Goal: Communication & Community: Answer question/provide support

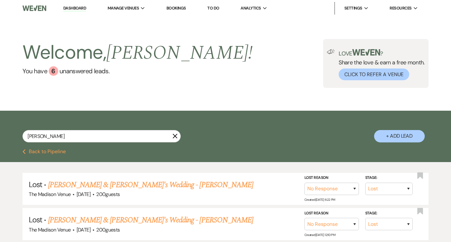
click at [176, 135] on use "button" at bounding box center [175, 136] width 5 height 5
click at [175, 136] on use "button" at bounding box center [175, 136] width 5 height 5
click at [154, 137] on input "mackenzie" at bounding box center [101, 136] width 158 height 12
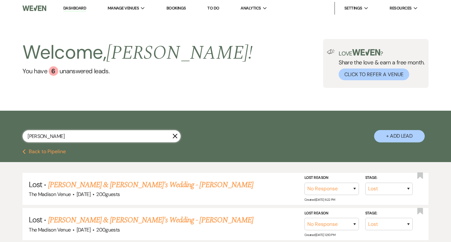
click at [154, 137] on input "mackenzie" at bounding box center [101, 136] width 158 height 12
type input "\"
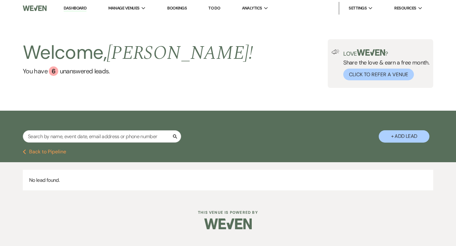
click at [75, 9] on link "Dashboard" at bounding box center [75, 8] width 23 height 6
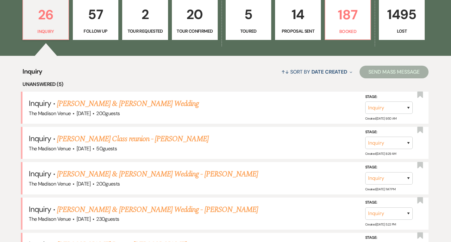
scroll to position [242, 0]
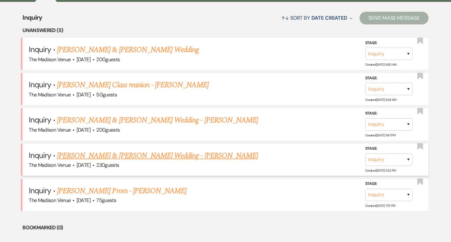
click at [136, 154] on link "Derek Wank & Jordan Schiano's Wedding - Cher" at bounding box center [157, 155] width 201 height 11
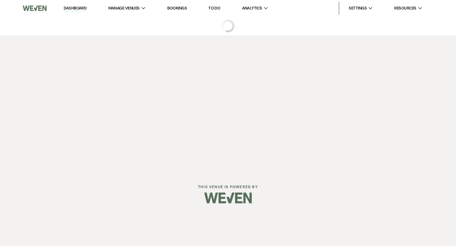
select select "5"
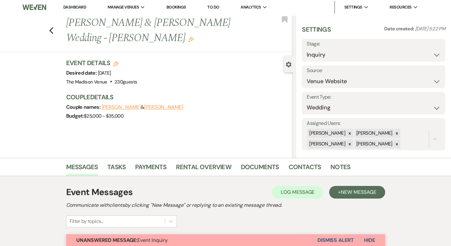
scroll to position [1, 0]
click at [351, 133] on icon at bounding box center [350, 133] width 2 height 2
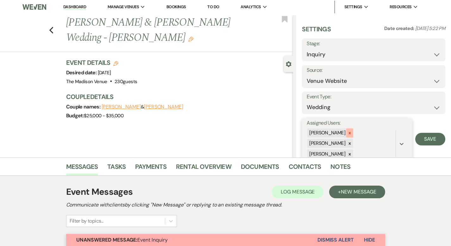
click at [352, 134] on icon at bounding box center [350, 133] width 4 height 4
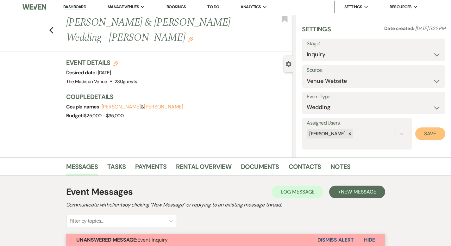
click at [434, 134] on button "Save" at bounding box center [430, 134] width 30 height 13
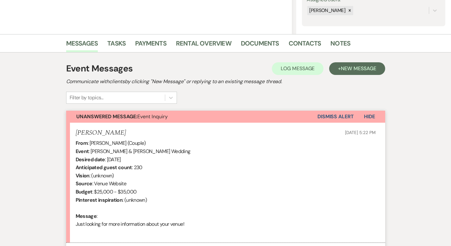
scroll to position [190, 0]
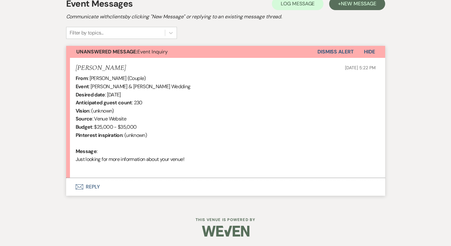
click at [73, 187] on button "Envelope Reply" at bounding box center [225, 187] width 319 height 18
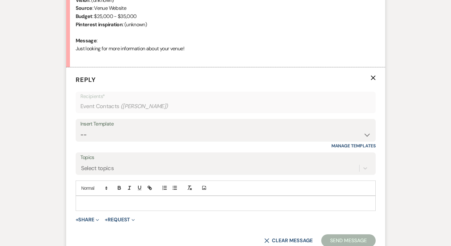
scroll to position [310, 0]
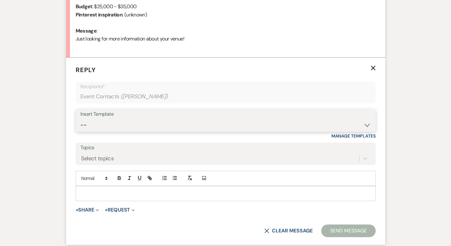
click at [102, 127] on select "-- Weven Planning Portal Introduction (Booked Events) Corporate Lead Follow Up …" at bounding box center [225, 125] width 291 height 12
select select "4631"
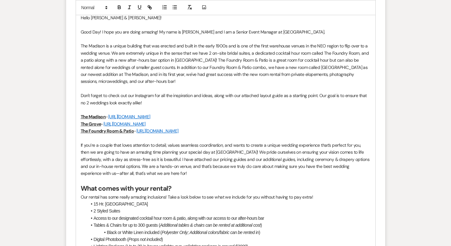
scroll to position [791, 0]
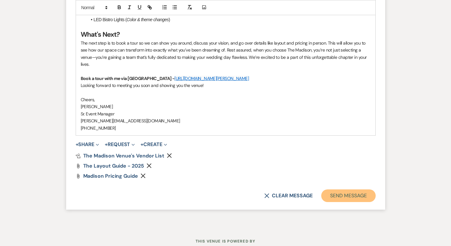
click at [367, 190] on button "Send Message" at bounding box center [348, 196] width 54 height 13
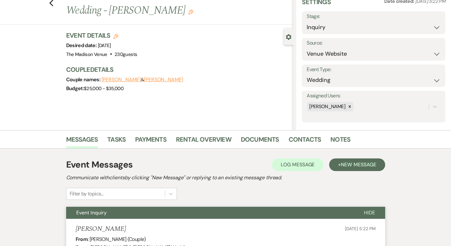
scroll to position [0, 0]
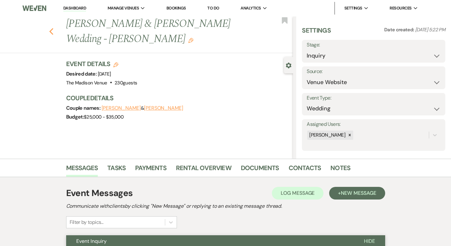
click at [49, 28] on use "button" at bounding box center [51, 31] width 4 height 7
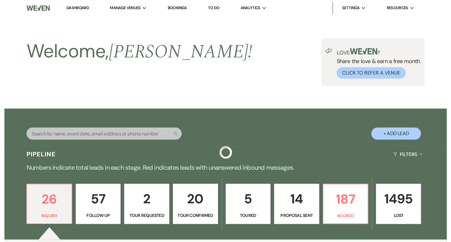
scroll to position [242, 0]
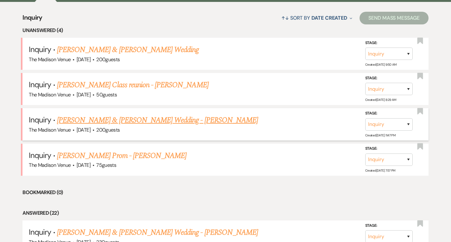
click at [109, 118] on link "Brandon & Tessa Cooperrider's Wedding - Cher" at bounding box center [157, 119] width 201 height 11
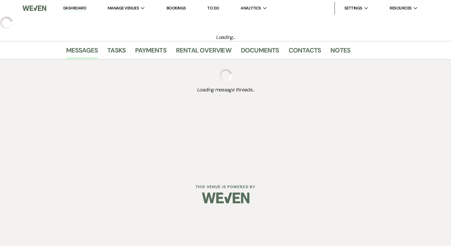
select select "5"
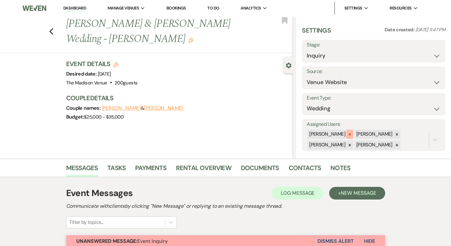
click at [352, 133] on icon at bounding box center [350, 134] width 4 height 4
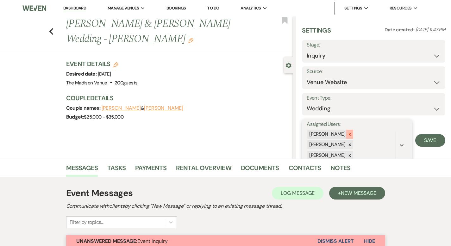
click at [352, 134] on icon at bounding box center [350, 134] width 4 height 4
click at [352, 136] on icon at bounding box center [350, 134] width 4 height 4
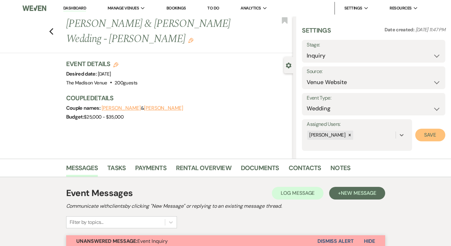
click at [427, 133] on button "Save" at bounding box center [430, 135] width 30 height 13
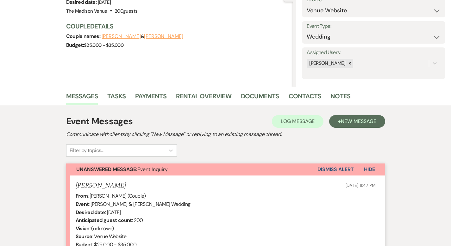
scroll to position [190, 0]
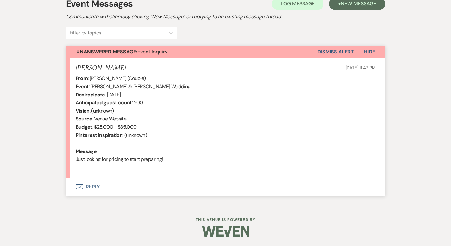
click at [72, 185] on button "Envelope Reply" at bounding box center [225, 187] width 319 height 18
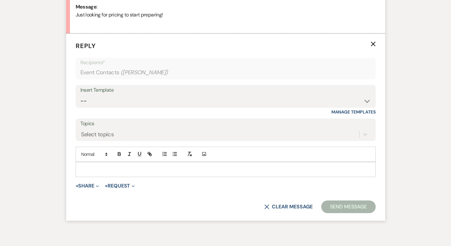
scroll to position [338, 0]
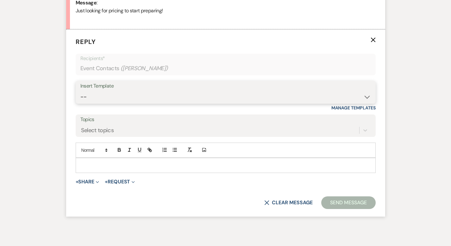
click at [98, 98] on select "-- Weven Planning Portal Introduction (Booked Events) Corporate Lead Follow Up …" at bounding box center [225, 97] width 291 height 12
select select "4631"
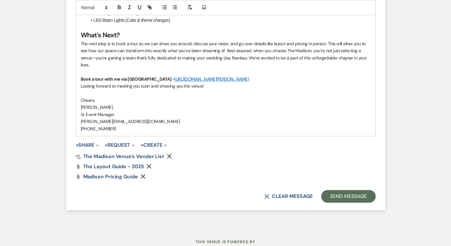
scroll to position [791, 0]
click at [366, 190] on button "Send Message" at bounding box center [348, 196] width 54 height 13
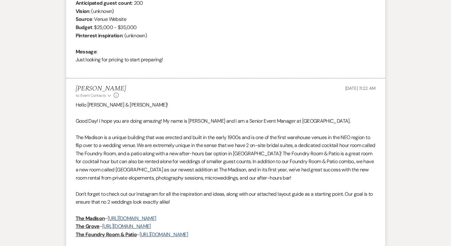
scroll to position [0, 0]
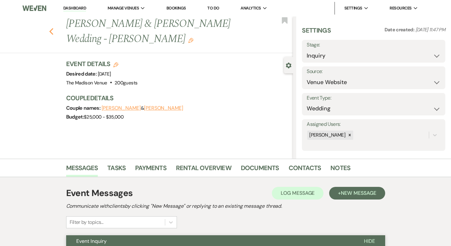
click at [49, 28] on use "button" at bounding box center [51, 31] width 4 height 7
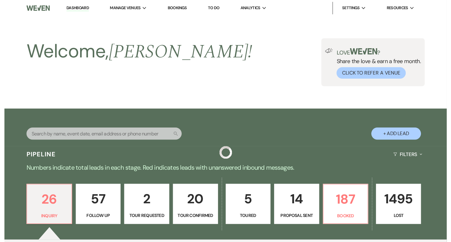
scroll to position [242, 0]
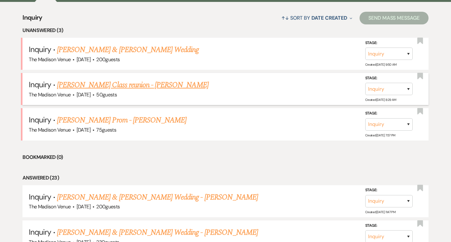
click at [81, 88] on link "Brittney Jones's Class reunion - Cher" at bounding box center [133, 84] width 152 height 11
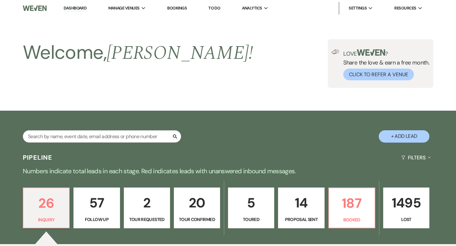
select select "5"
select select "13"
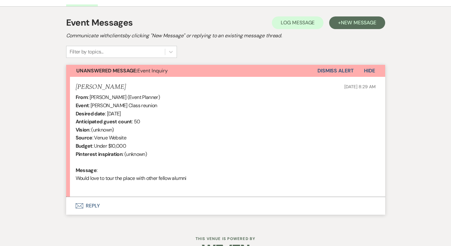
scroll to position [190, 0]
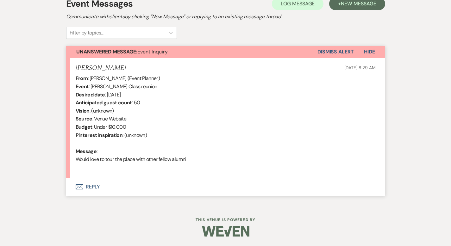
click at [76, 185] on button "Envelope Reply" at bounding box center [225, 187] width 319 height 18
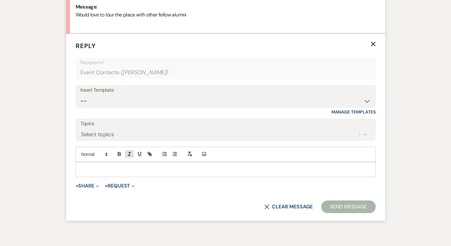
scroll to position [338, 0]
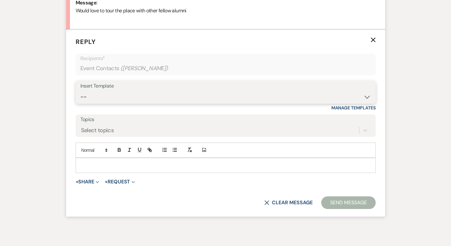
click at [109, 93] on select "-- Weven Planning Portal Introduction (Booked Events) Corporate Lead Follow Up …" at bounding box center [225, 97] width 291 height 12
select select "4631"
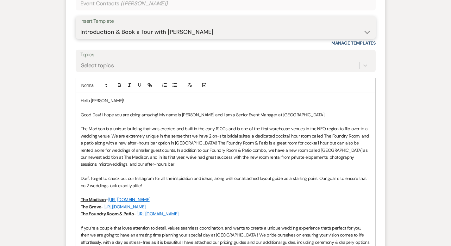
scroll to position [791, 0]
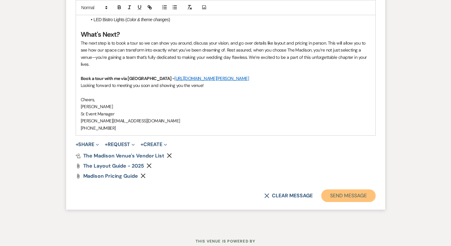
click at [363, 190] on button "Send Message" at bounding box center [348, 196] width 54 height 13
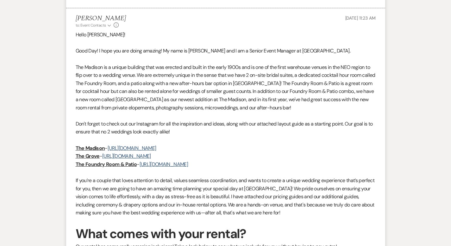
scroll to position [0, 0]
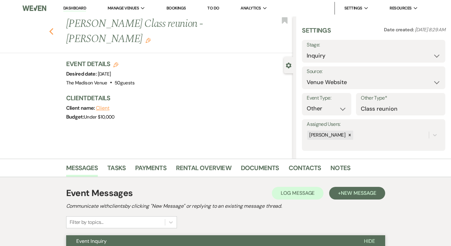
click at [49, 28] on icon "Previous" at bounding box center [51, 32] width 5 height 8
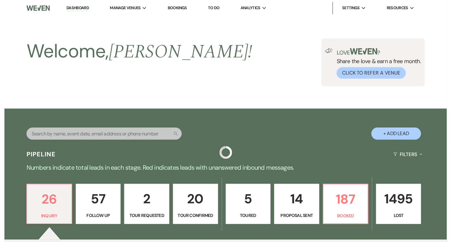
scroll to position [242, 0]
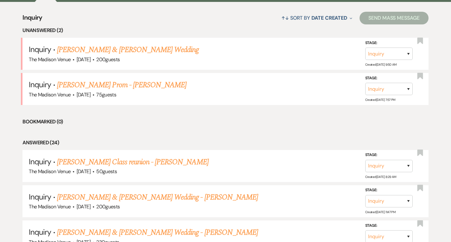
click at [107, 49] on link "Elisabeth Harth & Taylor Cline's Wedding" at bounding box center [128, 49] width 142 height 11
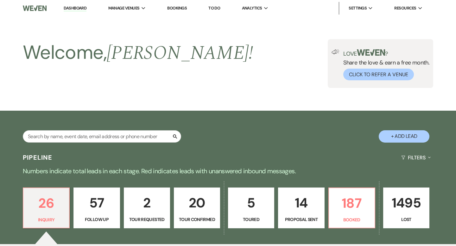
select select "5"
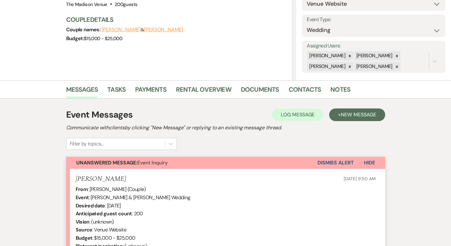
scroll to position [198, 0]
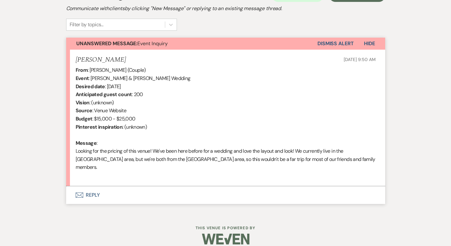
click at [70, 188] on button "Envelope Reply" at bounding box center [225, 195] width 319 height 18
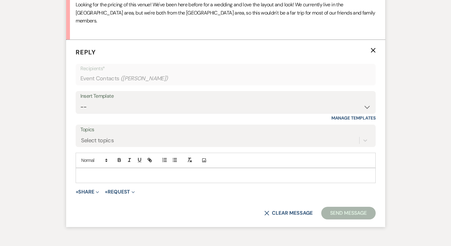
scroll to position [347, 0]
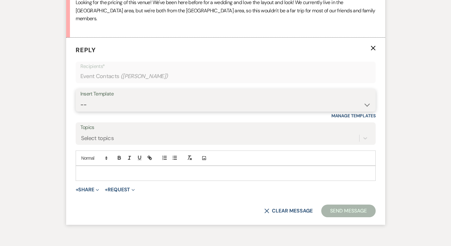
click at [89, 101] on select "-- Weven Planning Portal Introduction (Booked Events) Corporate Lead Follow Up …" at bounding box center [225, 105] width 291 height 12
select select "4631"
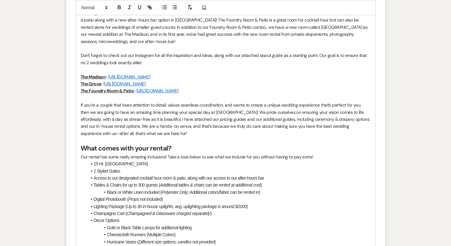
scroll to position [800, 0]
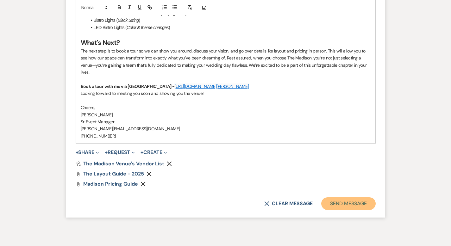
click at [357, 198] on button "Send Message" at bounding box center [348, 204] width 54 height 13
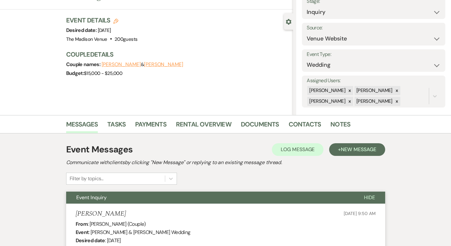
scroll to position [0, 0]
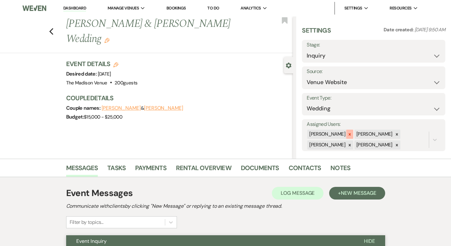
click at [352, 132] on icon at bounding box center [350, 134] width 4 height 4
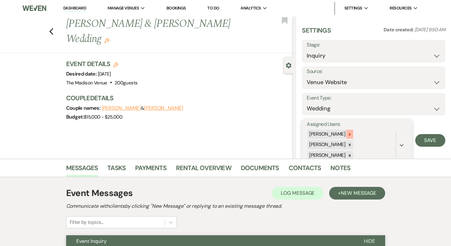
click at [352, 135] on icon at bounding box center [350, 134] width 4 height 4
click at [352, 134] on icon at bounding box center [350, 134] width 4 height 4
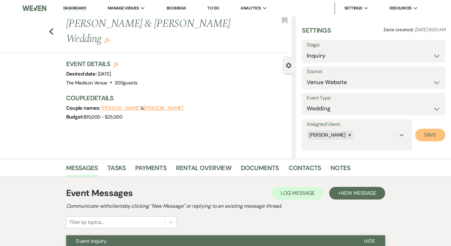
click at [417, 135] on button "Save" at bounding box center [430, 135] width 30 height 13
click at [110, 38] on icon "Edit" at bounding box center [106, 40] width 5 height 5
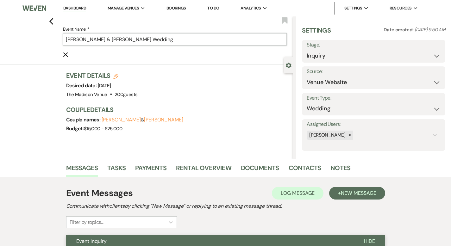
click at [208, 42] on input "Elisabeth Harth & Taylor Cline's Wedding" at bounding box center [175, 39] width 224 height 12
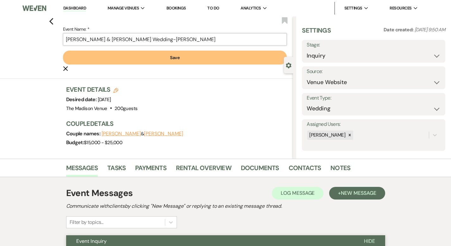
type input "Elisabeth Harth & Taylor Cline's Wedding-Cher"
click at [205, 61] on button "Save" at bounding box center [175, 58] width 224 height 14
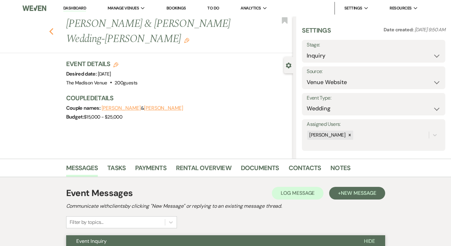
click at [49, 28] on icon "Previous" at bounding box center [51, 32] width 5 height 8
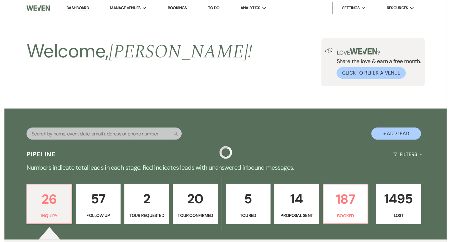
scroll to position [242, 0]
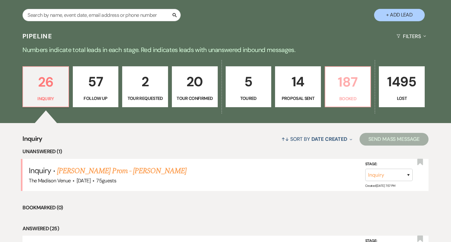
click at [358, 84] on p "187" at bounding box center [348, 81] width 38 height 21
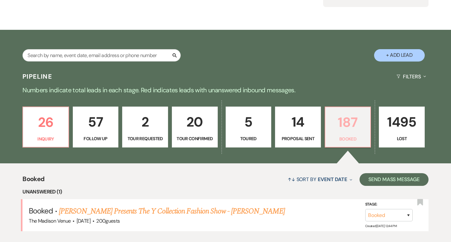
scroll to position [121, 0]
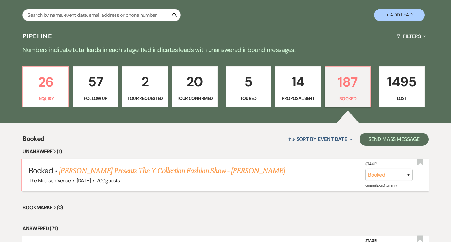
click at [172, 168] on link "Yahsi Presents The Y Collection Fashion Show - Anthony" at bounding box center [172, 170] width 226 height 11
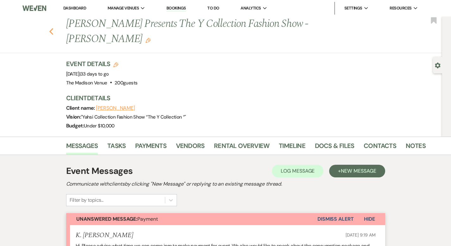
click at [49, 28] on icon "Previous" at bounding box center [51, 32] width 5 height 8
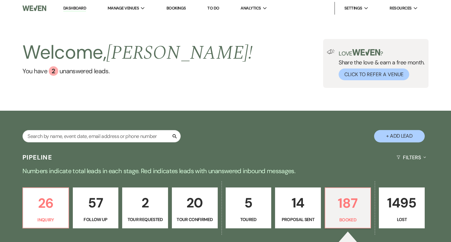
click at [77, 7] on link "Dashboard" at bounding box center [74, 8] width 23 height 6
